Goal: Information Seeking & Learning: Learn about a topic

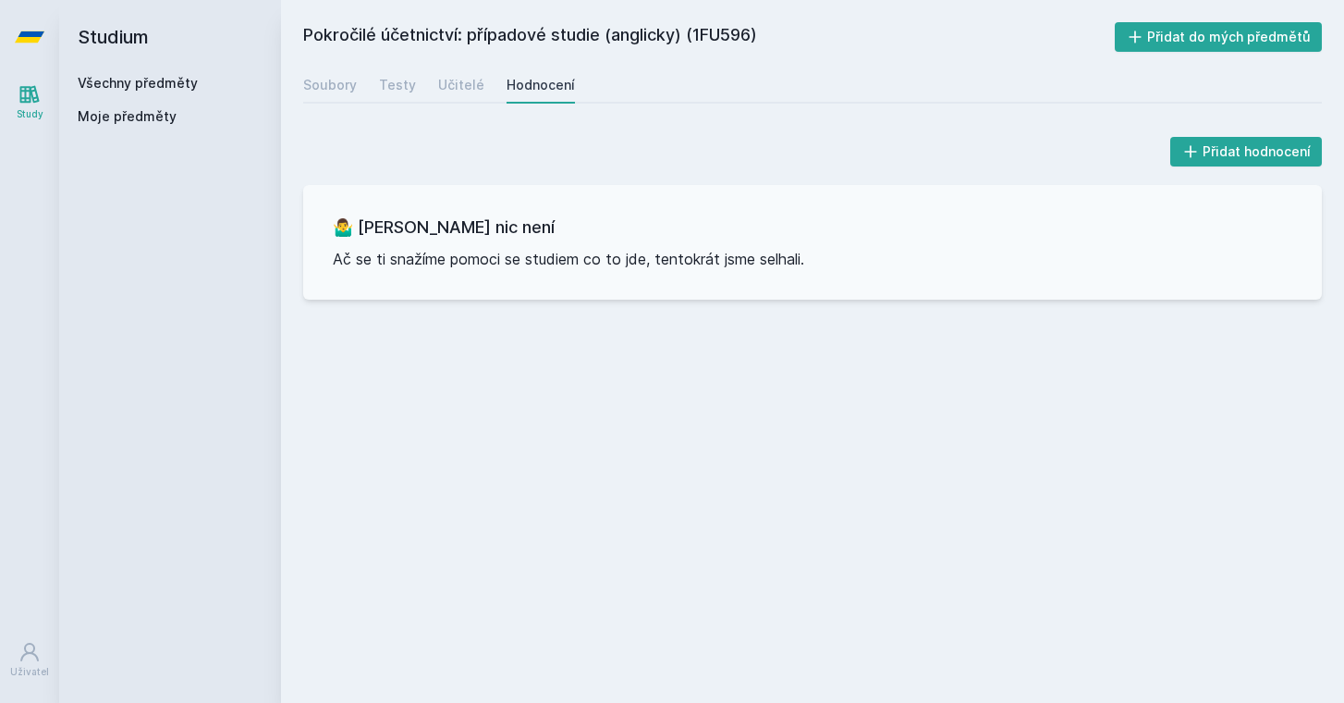
click at [128, 88] on link "Všechny předměty" at bounding box center [138, 83] width 120 height 16
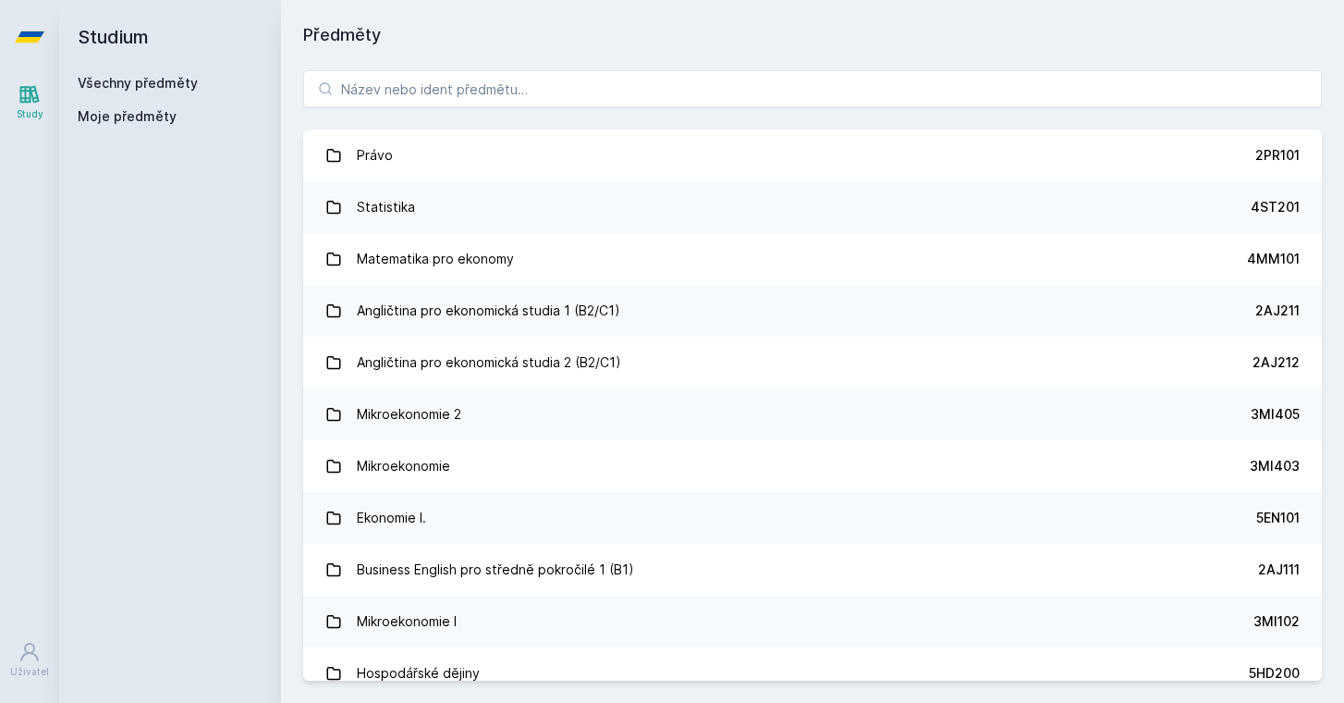
click at [452, 113] on div "Právo 2PR101 Statistika 4ST201 Matematika pro ekonomy 4MM101 Angličtina pro eko…" at bounding box center [812, 375] width 1063 height 654
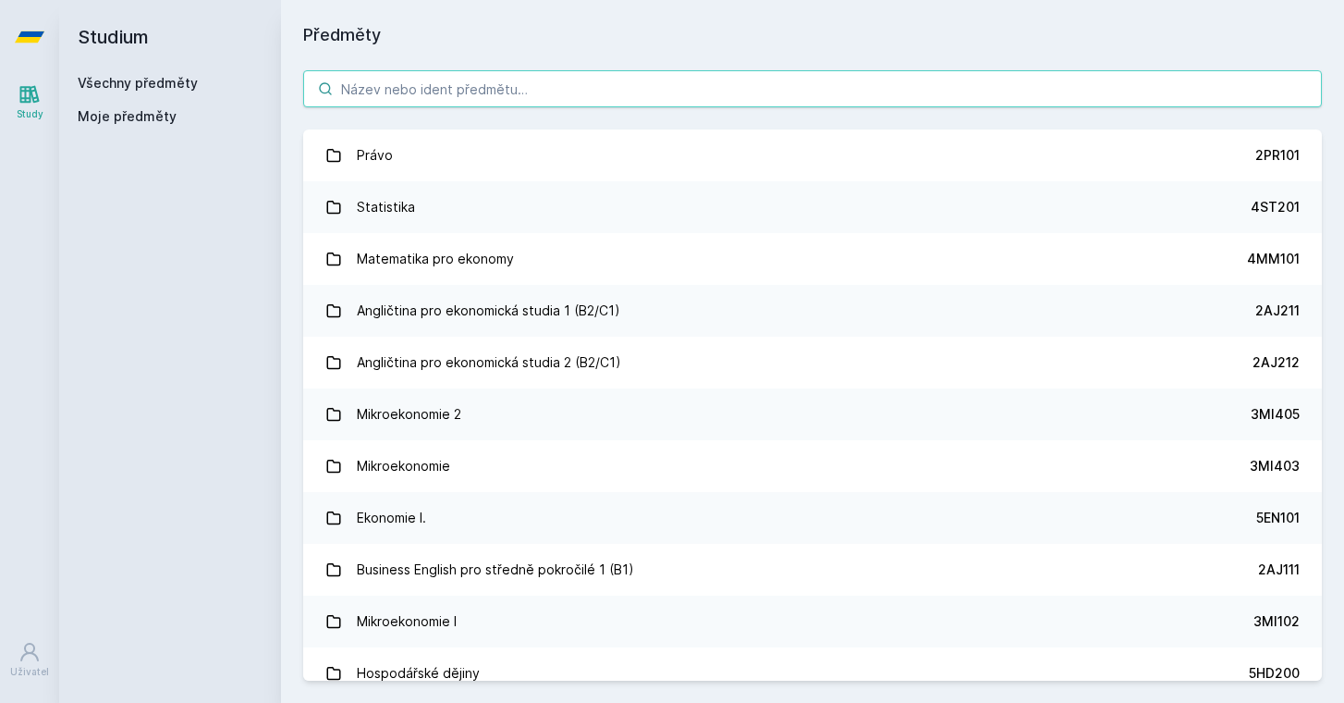
click at [446, 99] on input "search" at bounding box center [812, 88] width 1019 height 37
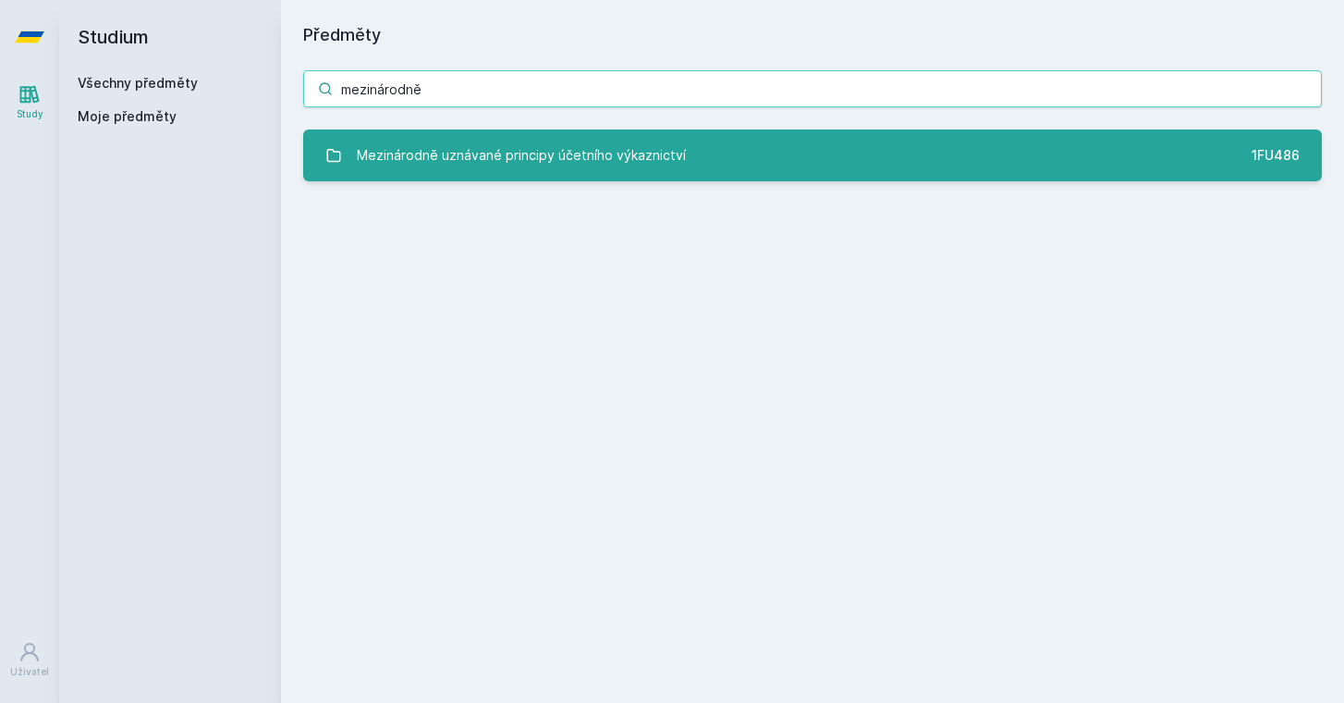
type input "mezinárodně"
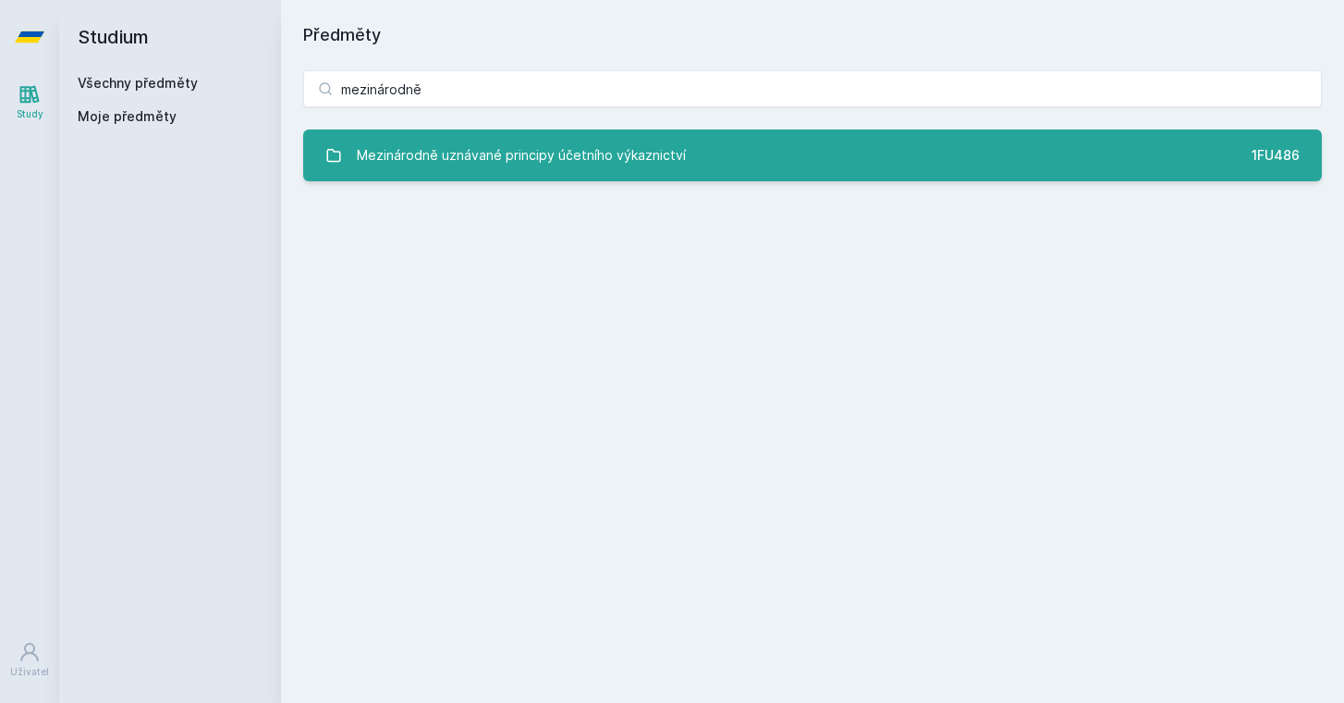
click at [495, 177] on link "Mezinárodně uznávané principy účetního výkaznictví 1FU486" at bounding box center [812, 155] width 1019 height 52
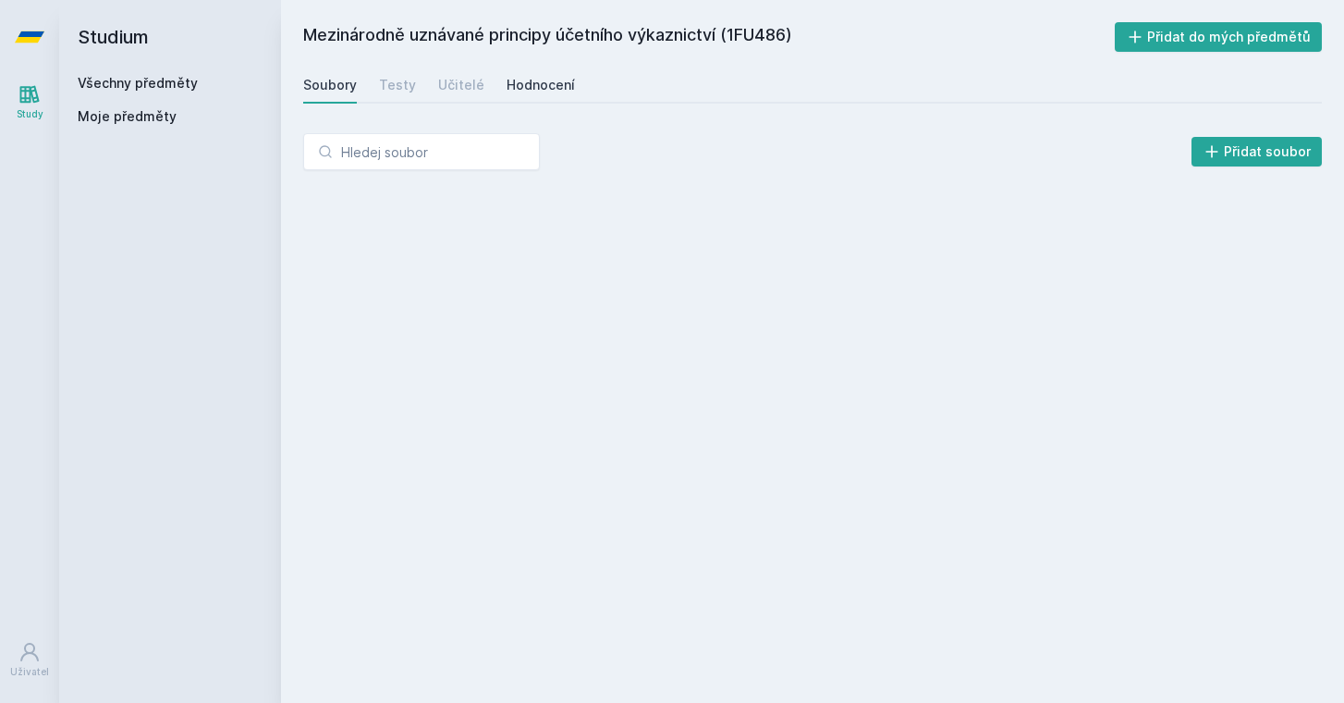
click at [547, 88] on div "Hodnocení" at bounding box center [541, 85] width 68 height 18
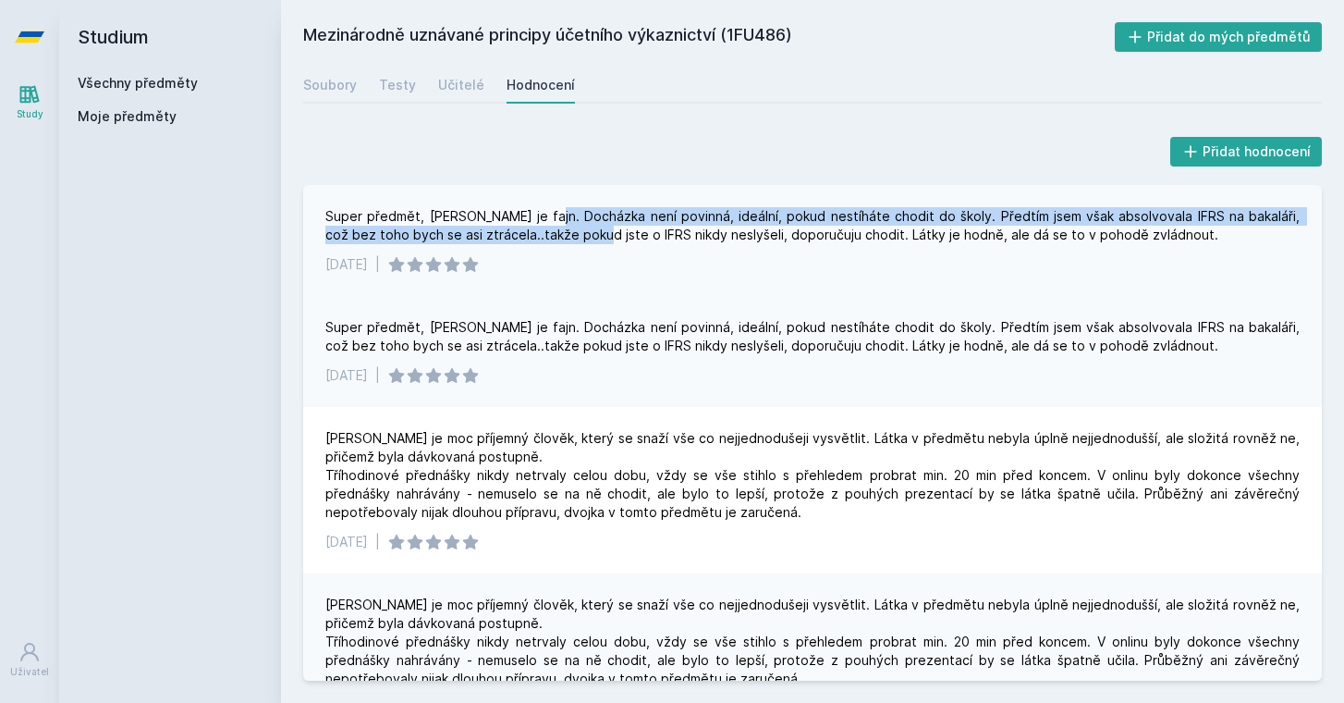
drag, startPoint x: 542, startPoint y: 213, endPoint x: 564, endPoint y: 235, distance: 31.4
click at [564, 236] on div "Super předmět, [PERSON_NAME] je fajn. Docházka není povinná, ideální, pokud nes…" at bounding box center [812, 225] width 974 height 37
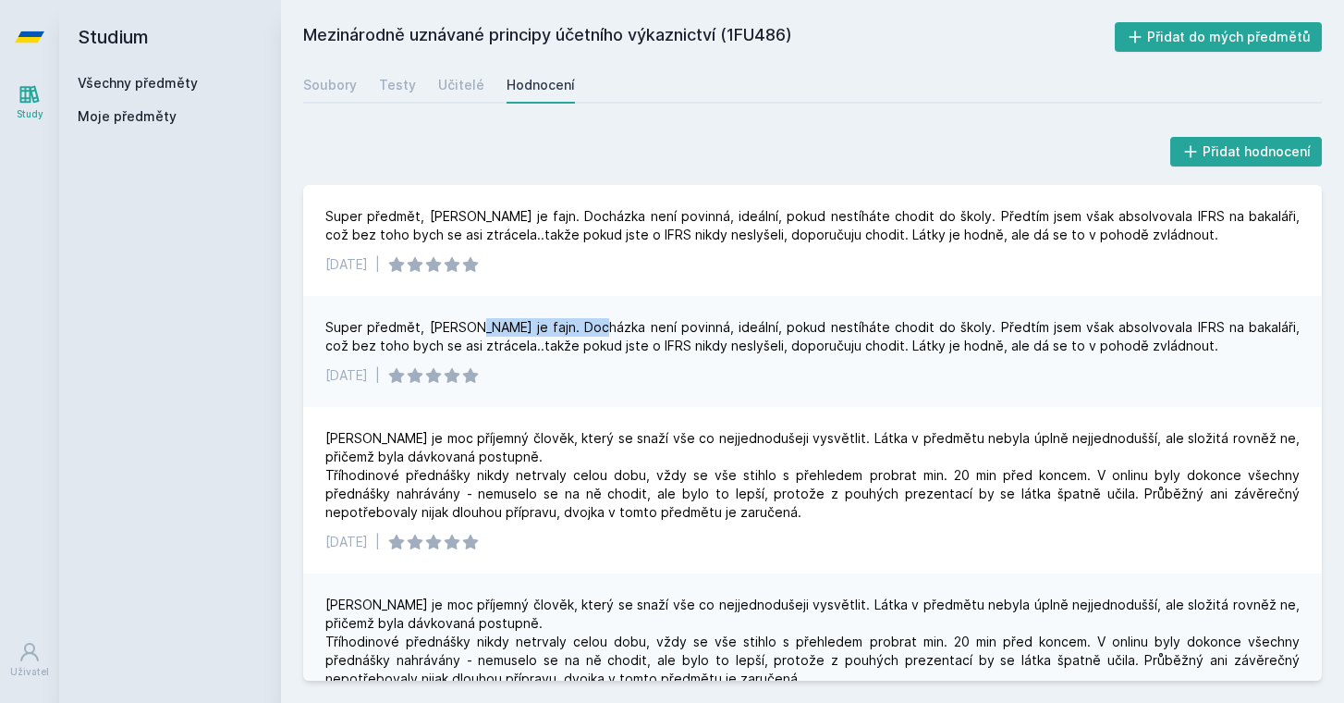
drag, startPoint x: 472, startPoint y: 328, endPoint x: 591, endPoint y: 331, distance: 118.4
click at [591, 331] on div "Super předmět, [PERSON_NAME] je fajn. Docházka není povinná, ideální, pokud nes…" at bounding box center [812, 336] width 974 height 37
click at [591, 330] on div "Super předmět, [PERSON_NAME] je fajn. Docházka není povinná, ideální, pokud nes…" at bounding box center [812, 336] width 974 height 37
